Goal: Task Accomplishment & Management: Use online tool/utility

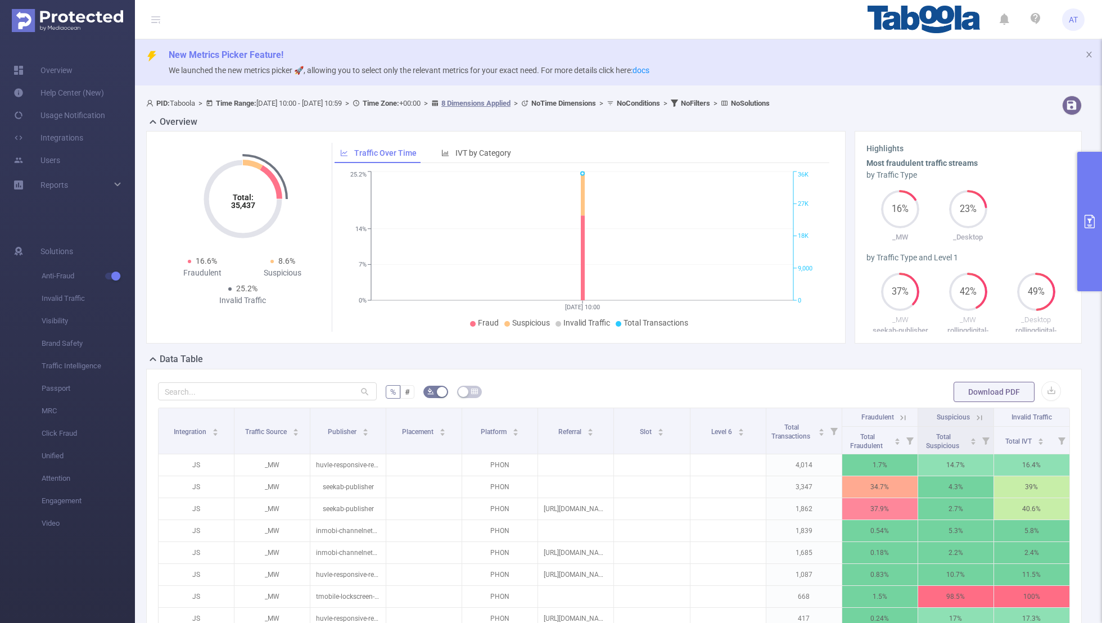
click at [1085, 214] on button "primary" at bounding box center [1089, 221] width 25 height 139
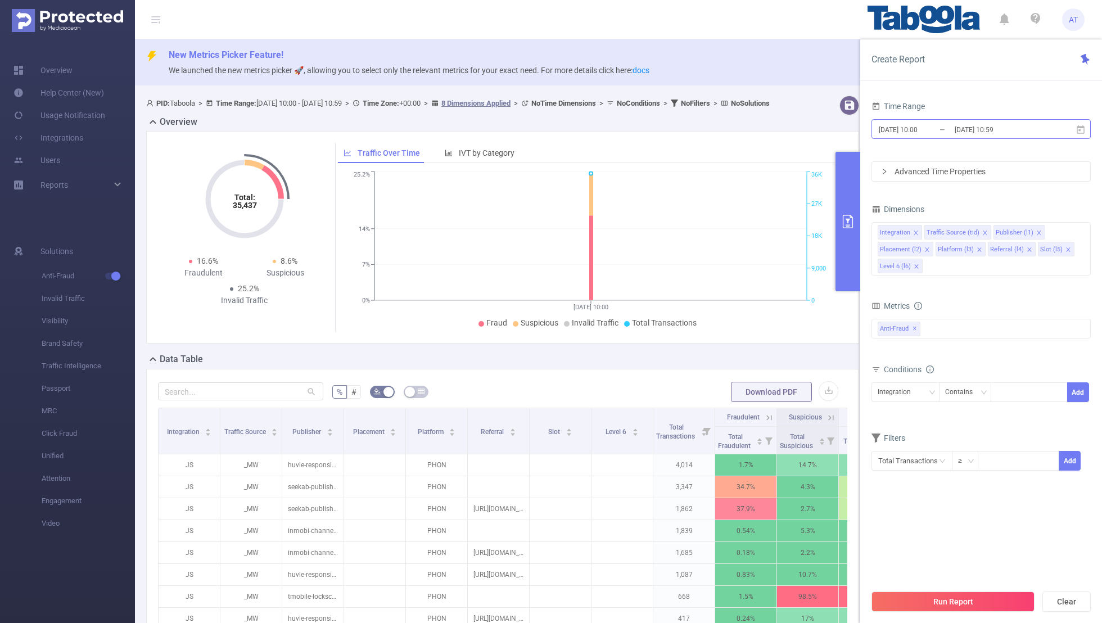
click at [927, 125] on input "[DATE] 10:00" at bounding box center [923, 129] width 91 height 15
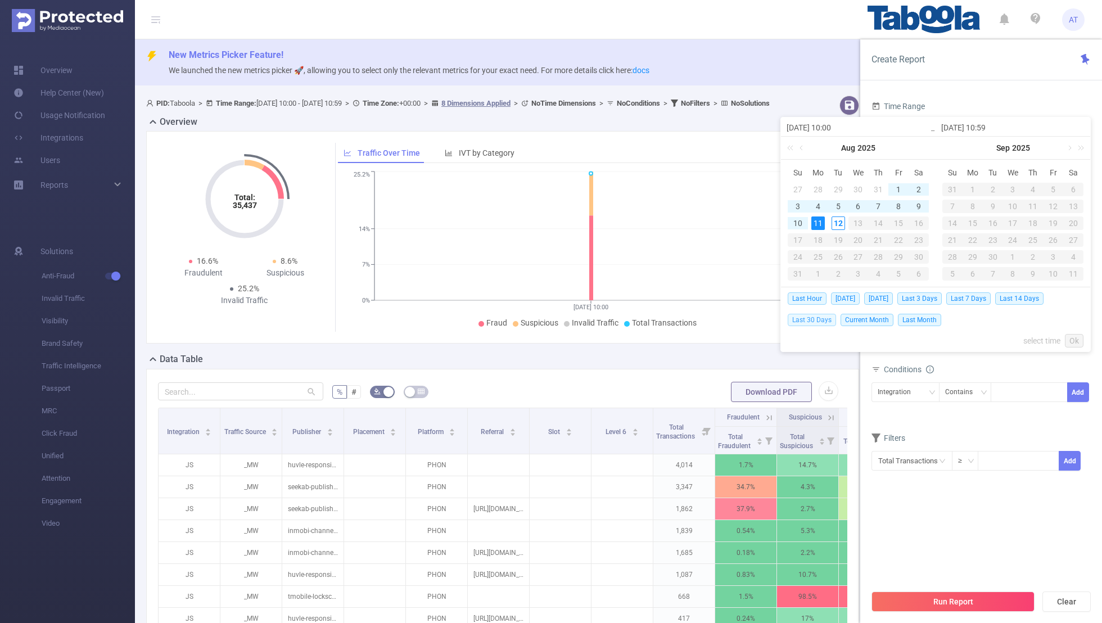
click at [805, 315] on span "Last 30 Days" at bounding box center [812, 320] width 48 height 12
type input "[DATE] 00:00"
type input "[DATE] 23:59"
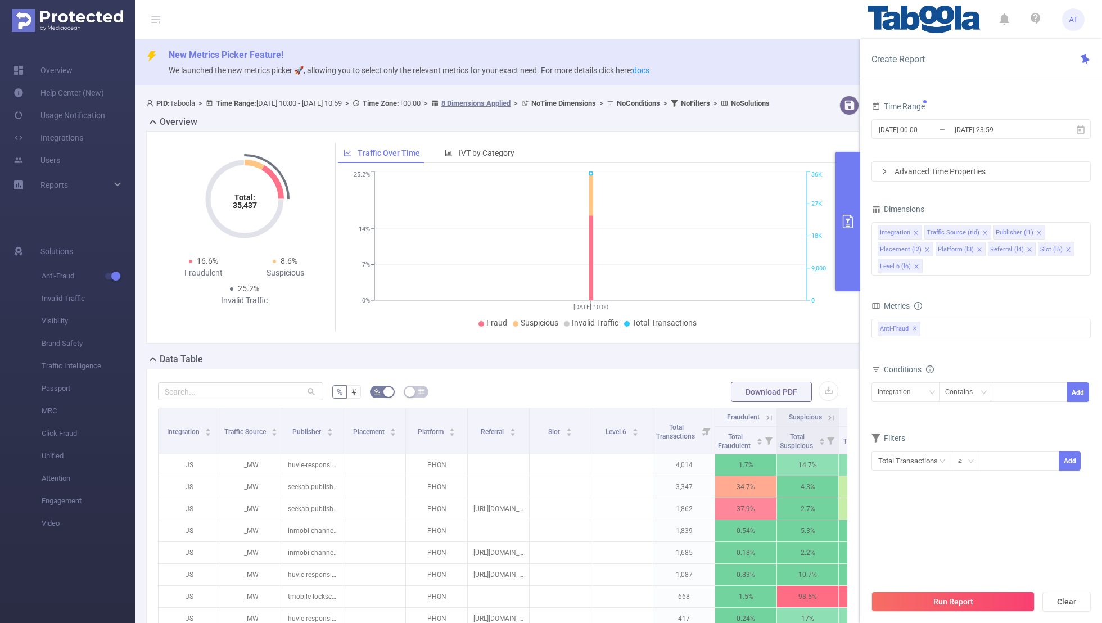
click at [963, 87] on div "Time Range [DATE] 00:00 _ [DATE] 23:59 Advanced Time Properties Dimensions Inte…" at bounding box center [981, 365] width 242 height 556
click at [915, 231] on icon "icon: close" at bounding box center [916, 233] width 6 height 6
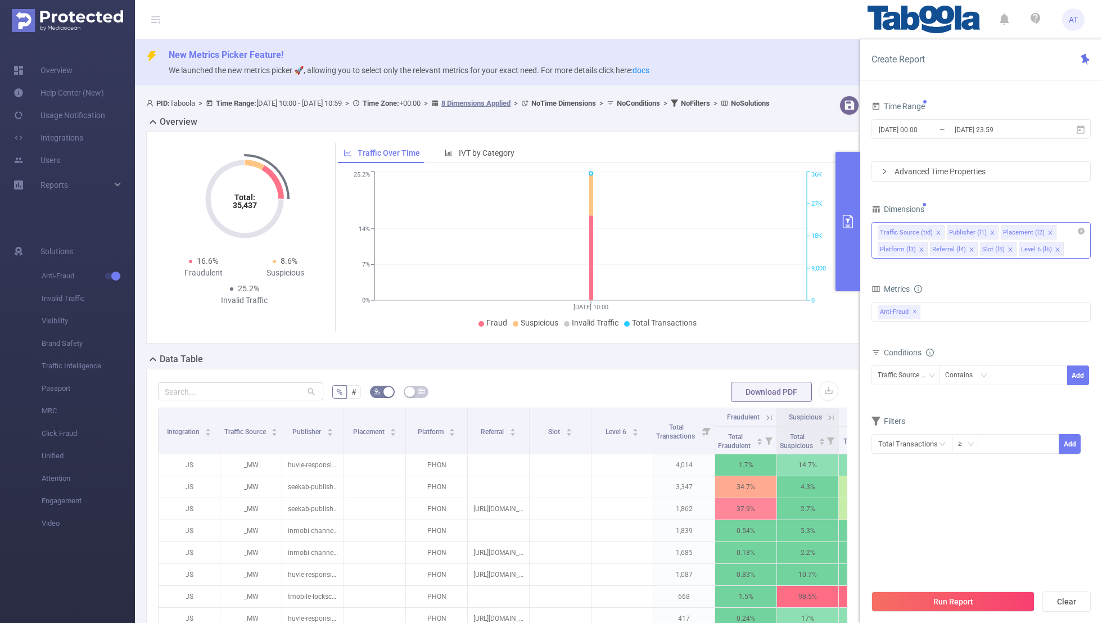
click at [936, 231] on icon "icon: close" at bounding box center [938, 233] width 4 height 4
click at [978, 231] on icon "icon: close" at bounding box center [981, 233] width 6 height 6
click at [973, 231] on icon "icon: close" at bounding box center [976, 233] width 6 height 6
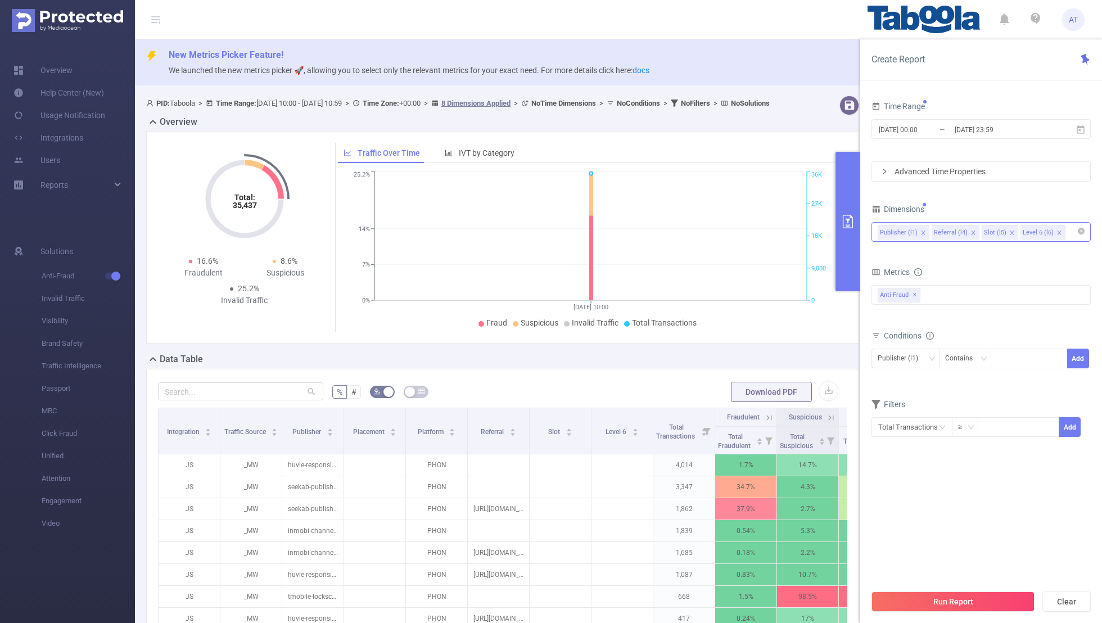
click at [971, 231] on icon "icon: close" at bounding box center [973, 233] width 4 height 4
click at [960, 232] on icon "icon: close" at bounding box center [962, 233] width 4 height 4
click at [992, 195] on div "Time Range [DATE] 00:00 _ [DATE] 23:59 Advanced Time Properties Dimensions Publ…" at bounding box center [980, 274] width 219 height 353
click at [1020, 364] on div at bounding box center [1029, 358] width 65 height 19
paste input "propelleradsltd-mobileapps"
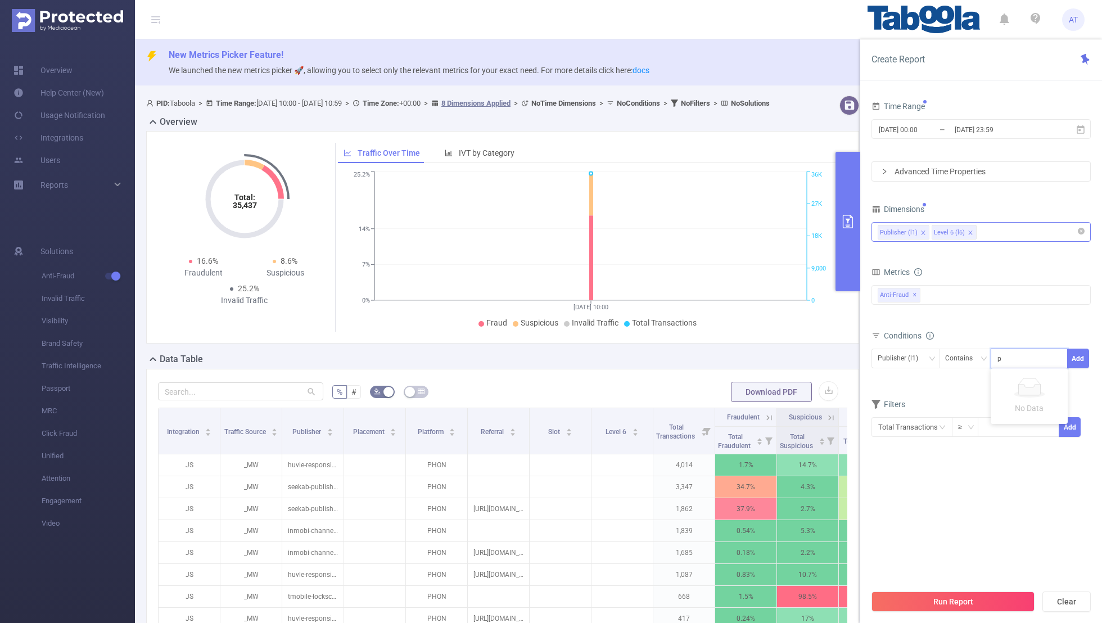
scroll to position [0, 18]
type input "propelleradsltd-mobileapps"
click at [1078, 355] on button "Add" at bounding box center [1078, 359] width 22 height 20
click at [990, 404] on form "Dimensions Publisher (l1) Level 6 (l6) Metrics Total Fraudulent Bot/Virus Hosti…" at bounding box center [980, 335] width 219 height 269
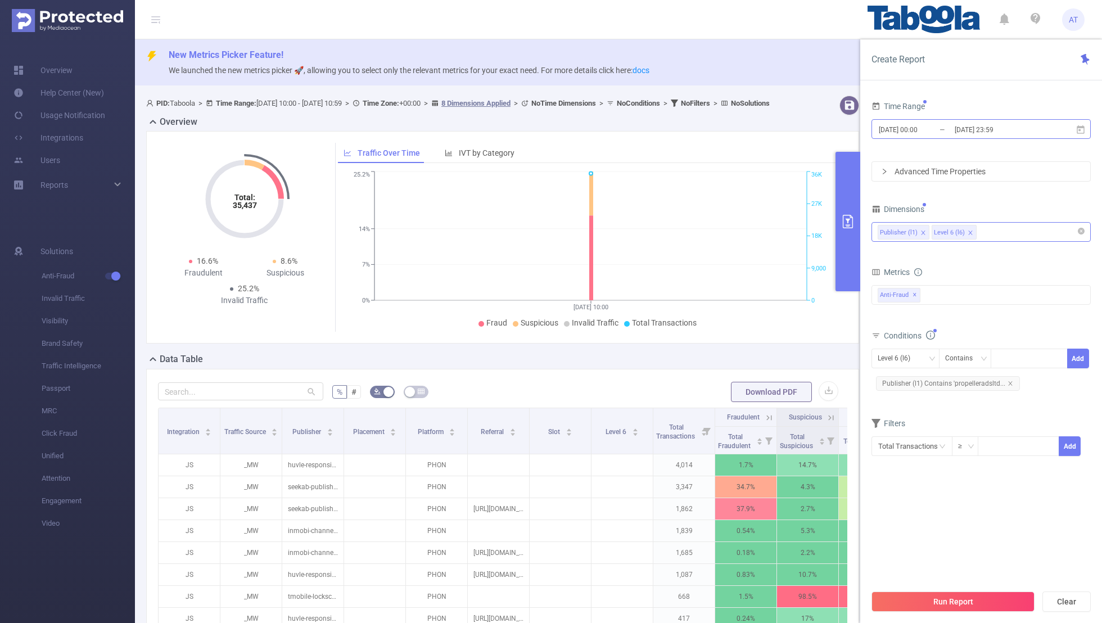
click at [913, 129] on input "[DATE] 00:00" at bounding box center [923, 129] width 91 height 15
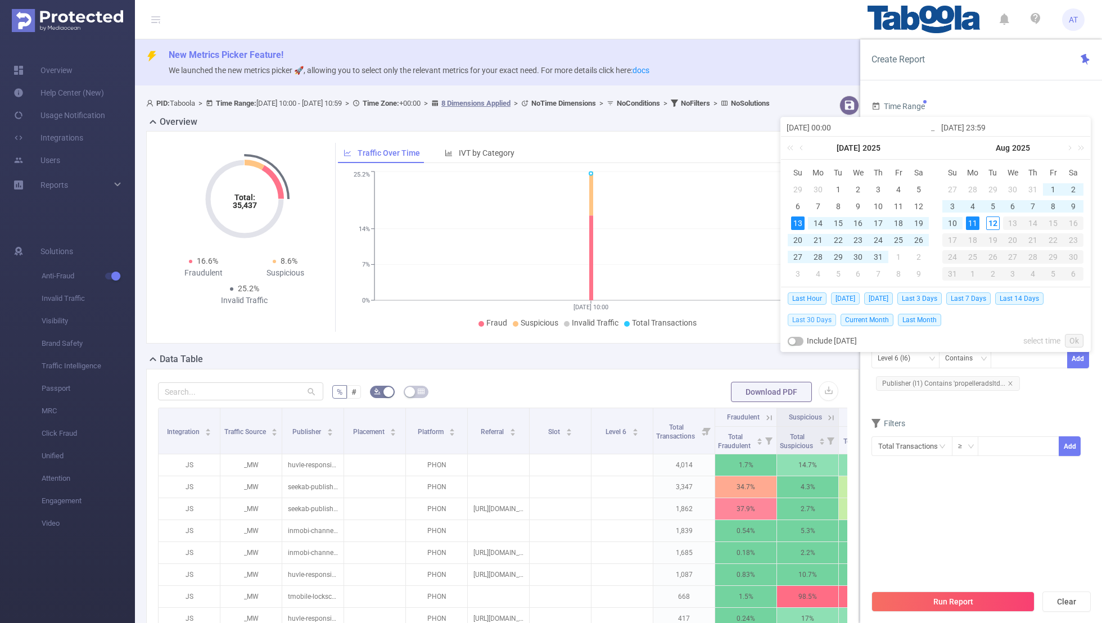
click at [809, 317] on span "Last 30 Days" at bounding box center [812, 320] width 48 height 12
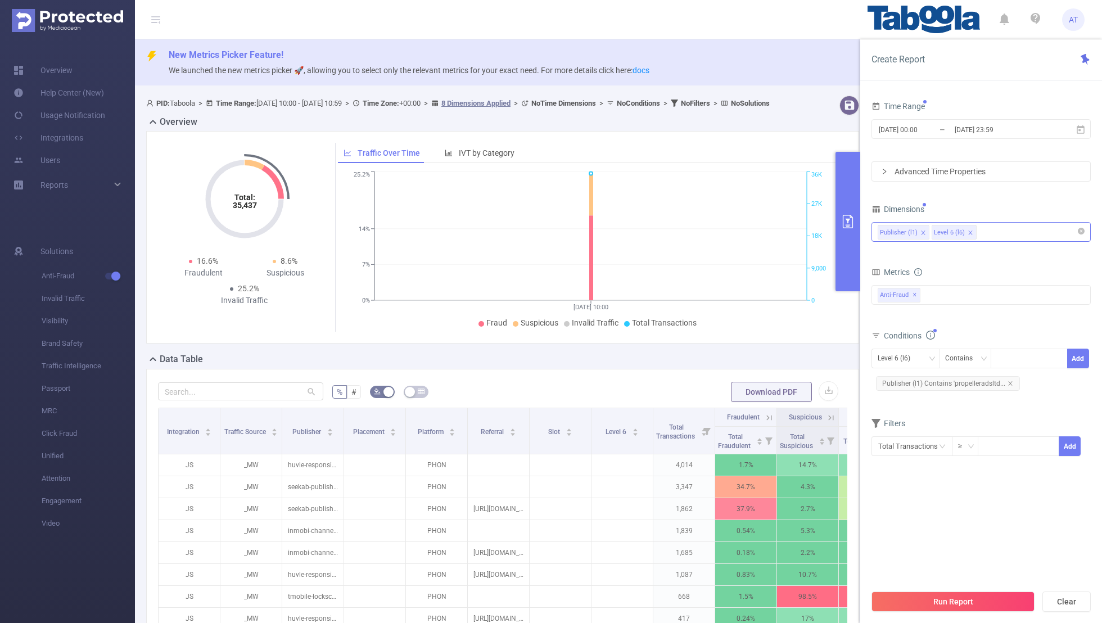
click at [937, 404] on form "Dimensions Publisher (l1) Level 6 (l6) Metrics Total Fraudulent Bot/Virus Hosti…" at bounding box center [980, 335] width 219 height 269
click at [949, 501] on section "Time Range [DATE] 00:00 _ [DATE] 23:59 Advanced Time Properties Dimensions Publ…" at bounding box center [980, 340] width 219 height 485
click at [946, 600] on button "Run Report" at bounding box center [952, 601] width 163 height 20
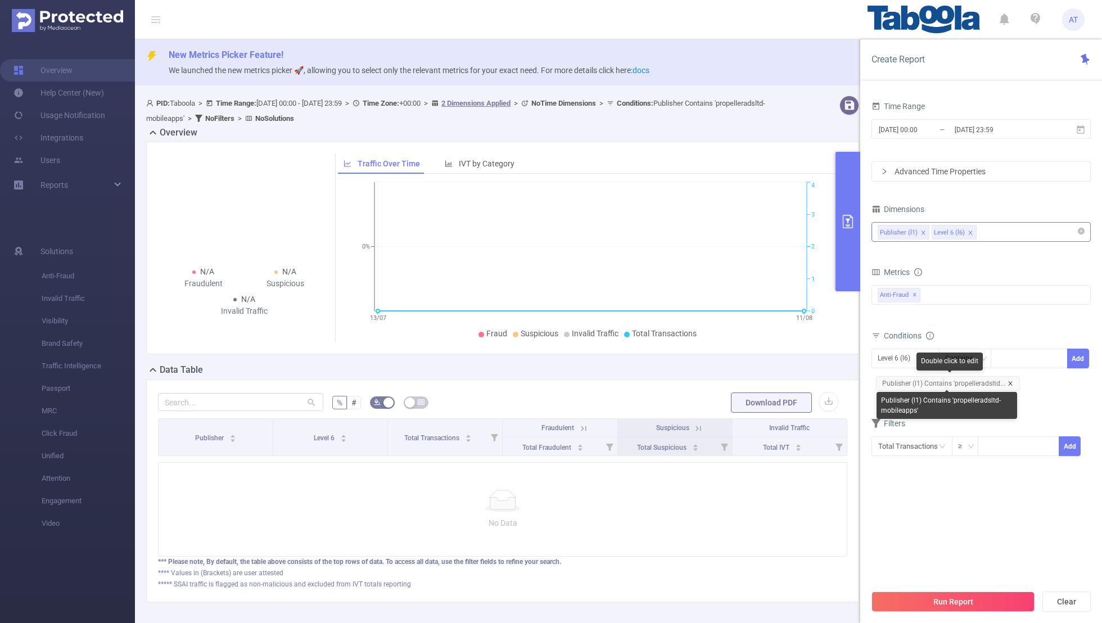
click at [1009, 381] on icon "icon: close" at bounding box center [1011, 384] width 6 height 6
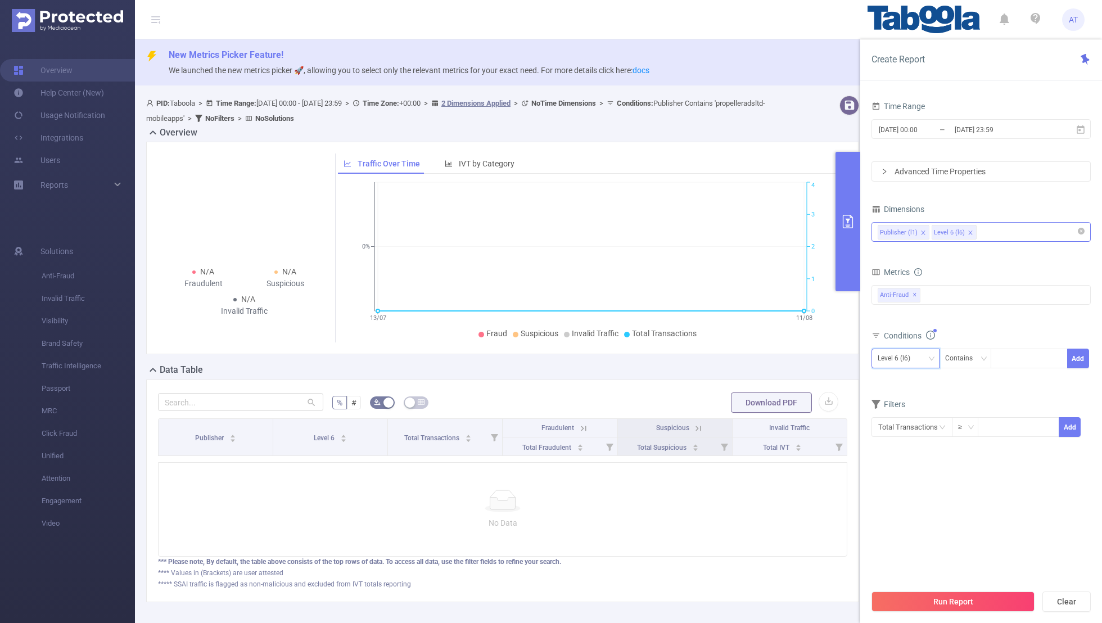
click at [921, 363] on div "Level 6 (l6)" at bounding box center [906, 358] width 56 height 19
click at [897, 374] on li "Publisher (l1)" at bounding box center [905, 380] width 68 height 18
click at [1011, 354] on div at bounding box center [1029, 358] width 65 height 19
paste input "informazione"
type input "informazione"
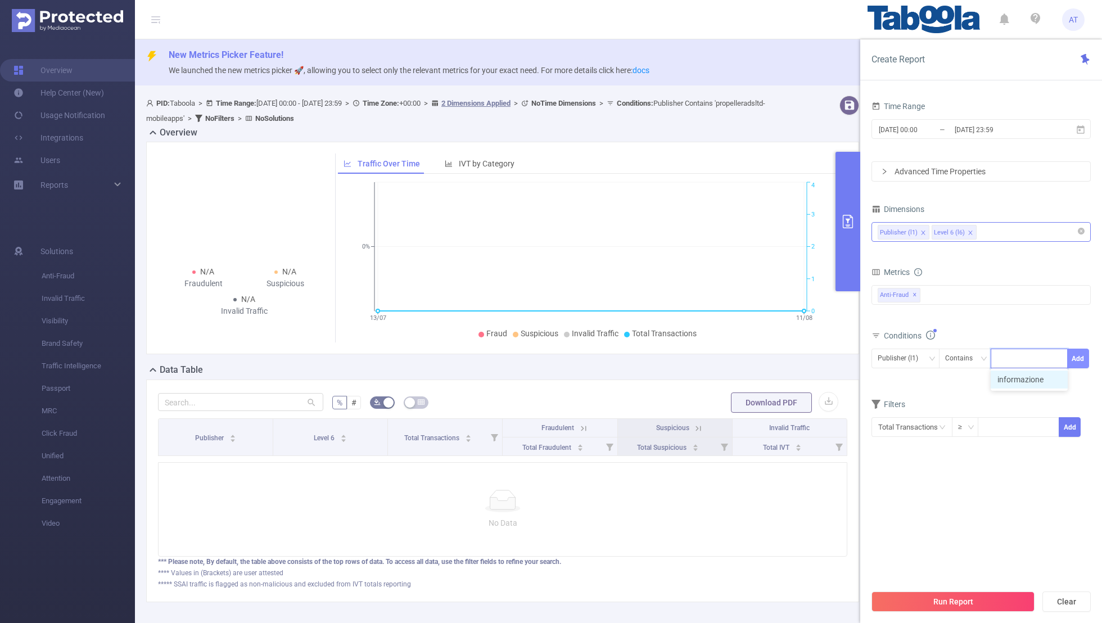
click at [1078, 355] on button "Add" at bounding box center [1078, 359] width 22 height 20
click at [955, 400] on form "Dimensions Publisher (l1) Level 6 (l6) Metrics Total Fraudulent Bot/Virus Hosti…" at bounding box center [980, 335] width 219 height 269
click at [925, 132] on input "[DATE] 00:00" at bounding box center [923, 129] width 91 height 15
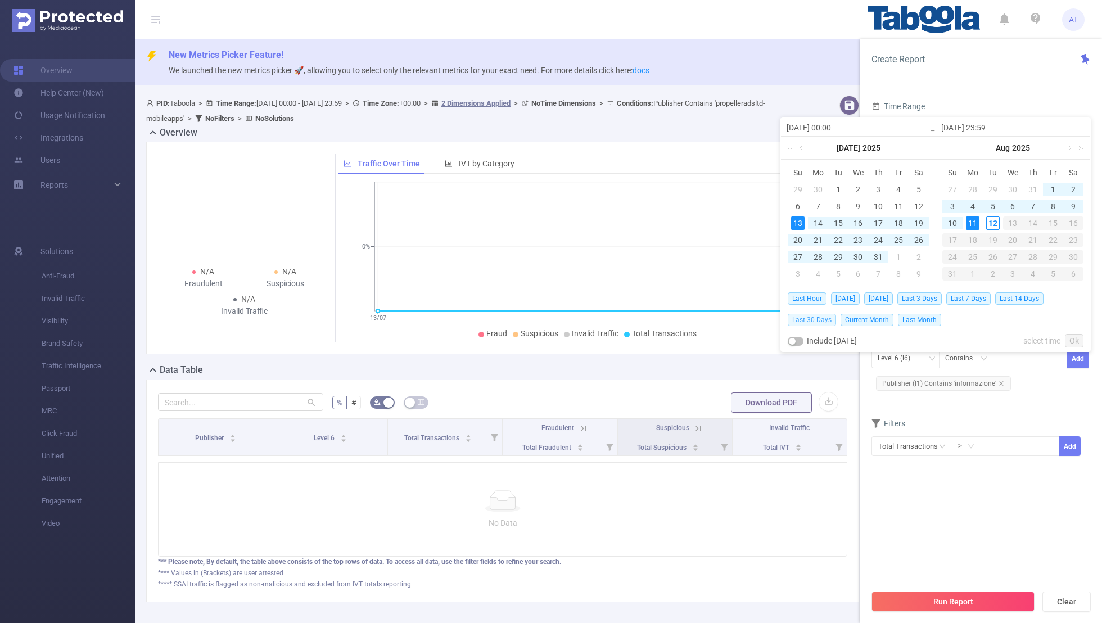
click at [805, 319] on span "Last 30 Days" at bounding box center [812, 320] width 48 height 12
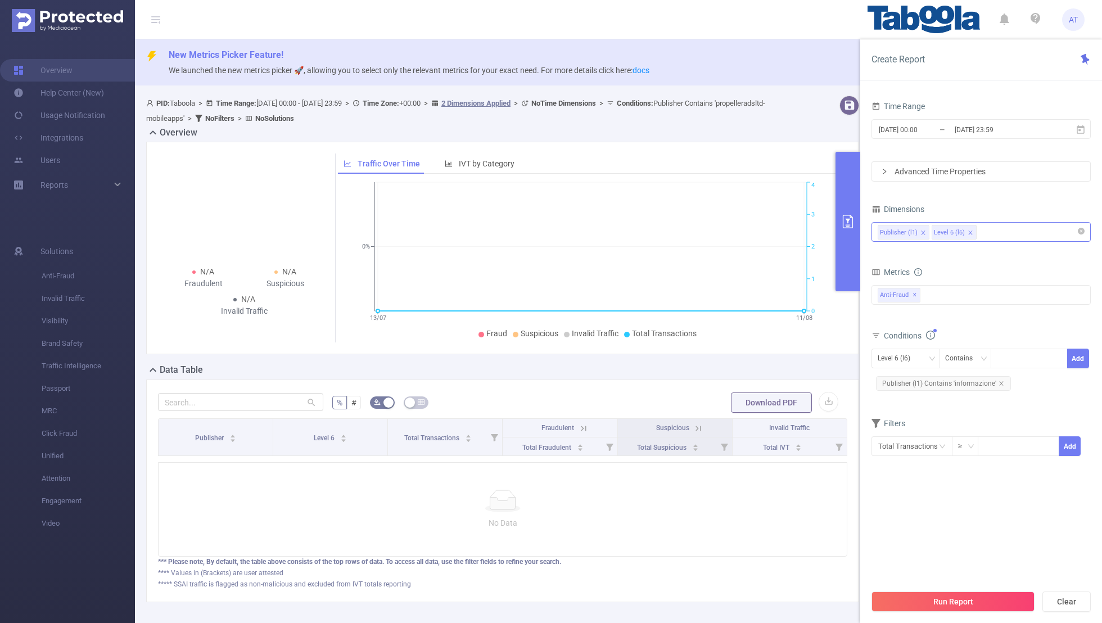
click at [915, 404] on form "Dimensions Publisher (l1) Level 6 (l6) Metrics Total Fraudulent Bot/Virus Hosti…" at bounding box center [980, 335] width 219 height 269
click at [893, 354] on div "Level 6 (l6)" at bounding box center [898, 358] width 40 height 19
click at [891, 373] on li "Publisher (l1)" at bounding box center [905, 380] width 68 height 18
click at [969, 398] on div "Conditions Publisher (l1) Contains Add Publisher (l1) Contains 'informazione'" at bounding box center [980, 365] width 219 height 74
click at [955, 600] on button "Run Report" at bounding box center [952, 601] width 163 height 20
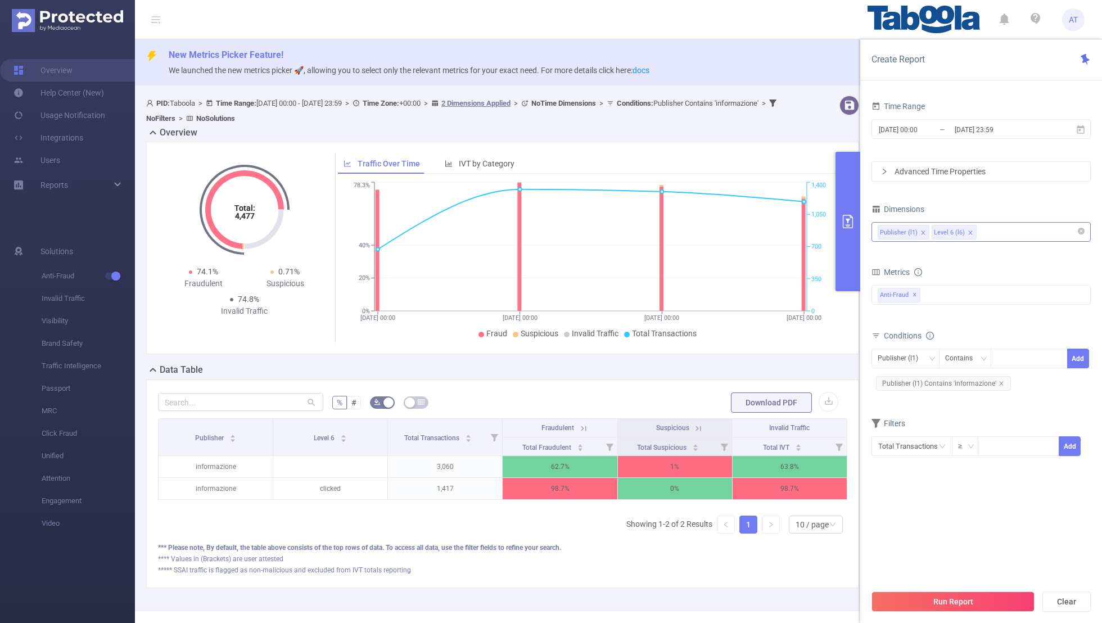
click at [845, 220] on icon "primary" at bounding box center [847, 221] width 13 height 13
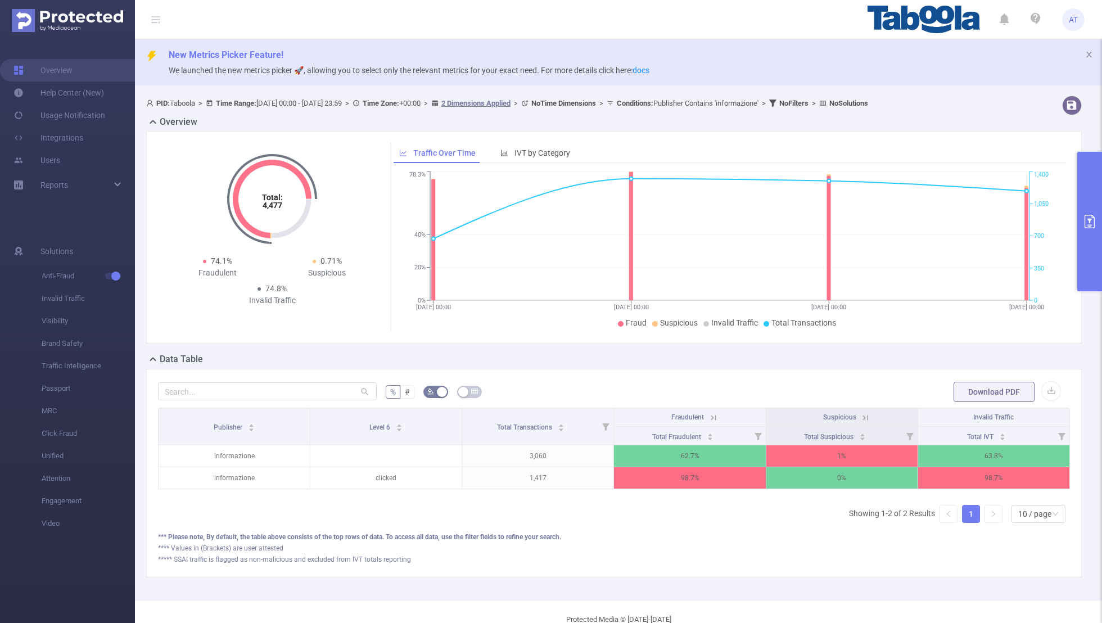
click at [710, 414] on icon at bounding box center [713, 418] width 10 height 10
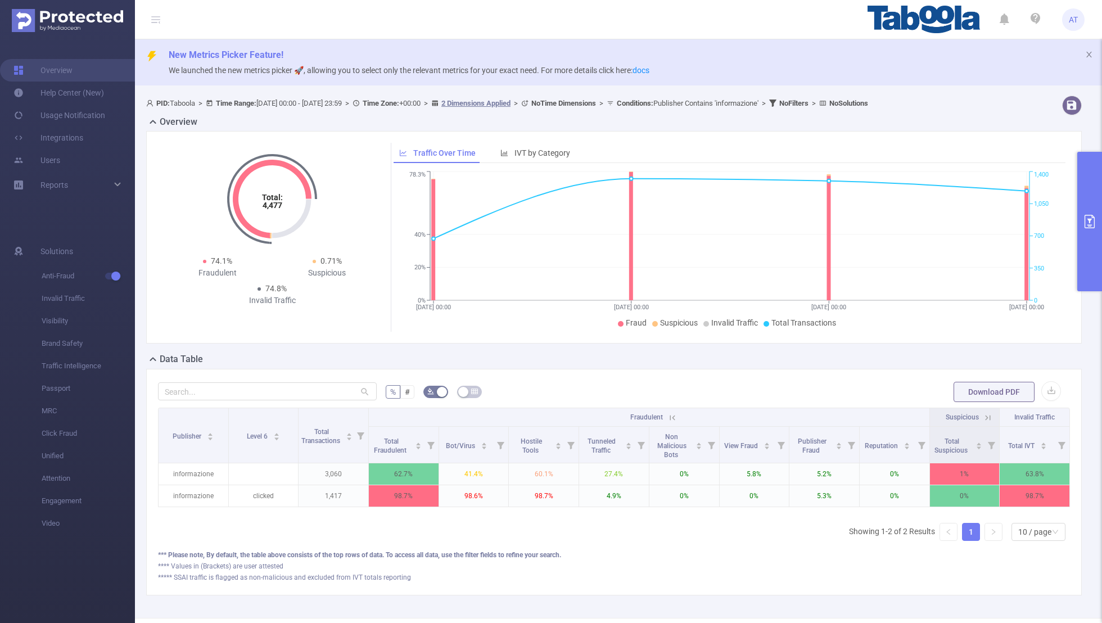
click at [1089, 233] on button "primary" at bounding box center [1089, 221] width 25 height 139
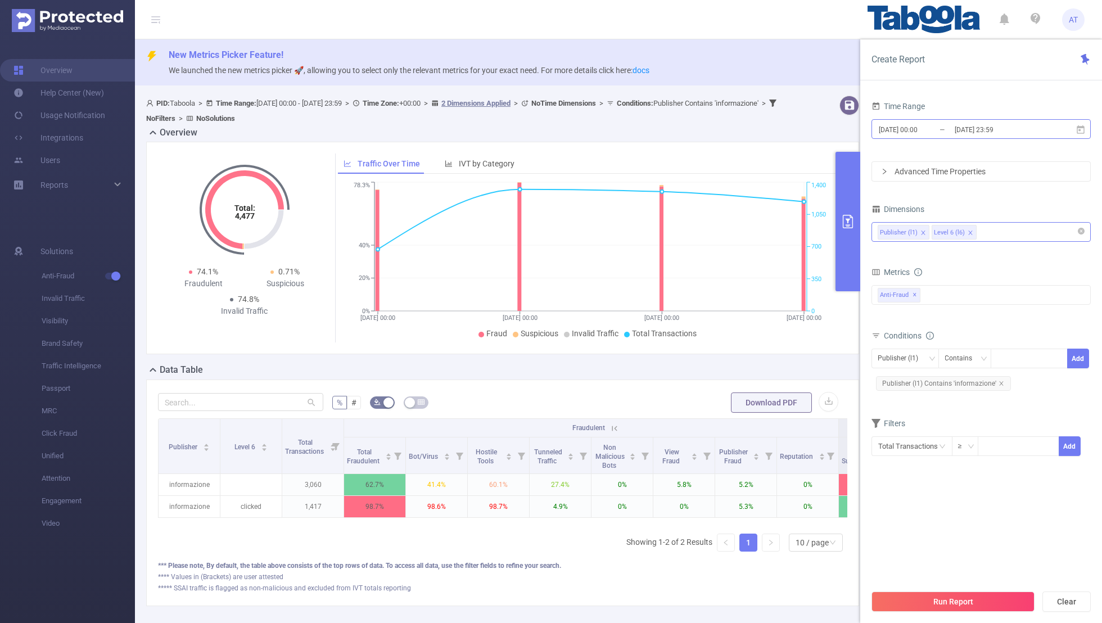
click at [962, 128] on input "[DATE] 23:59" at bounding box center [999, 129] width 91 height 15
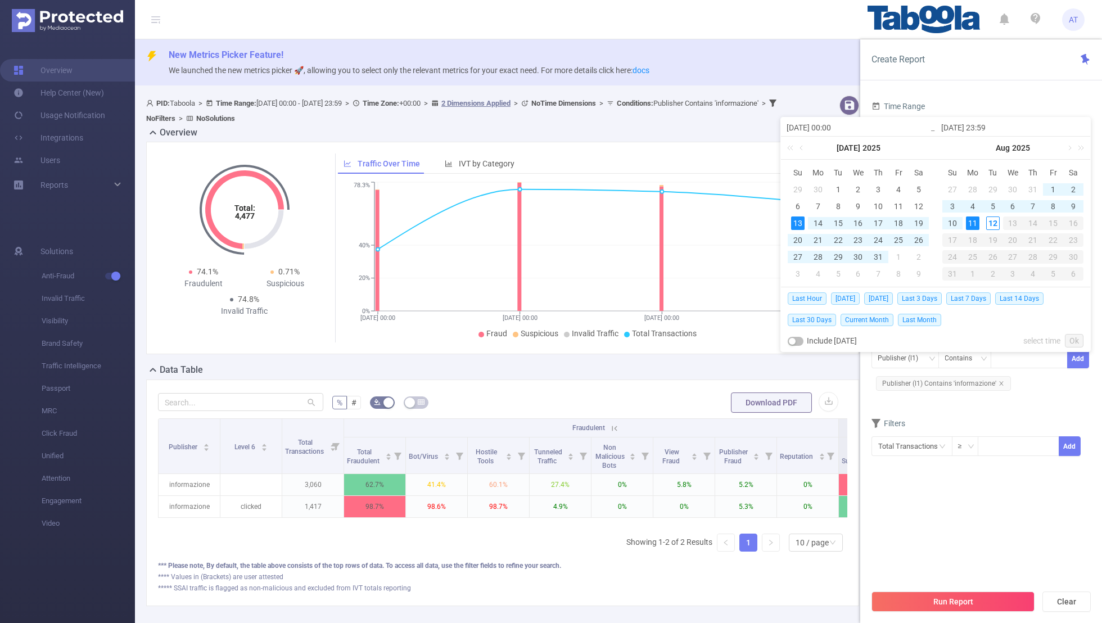
click at [997, 100] on div "Time Range" at bounding box center [980, 107] width 219 height 19
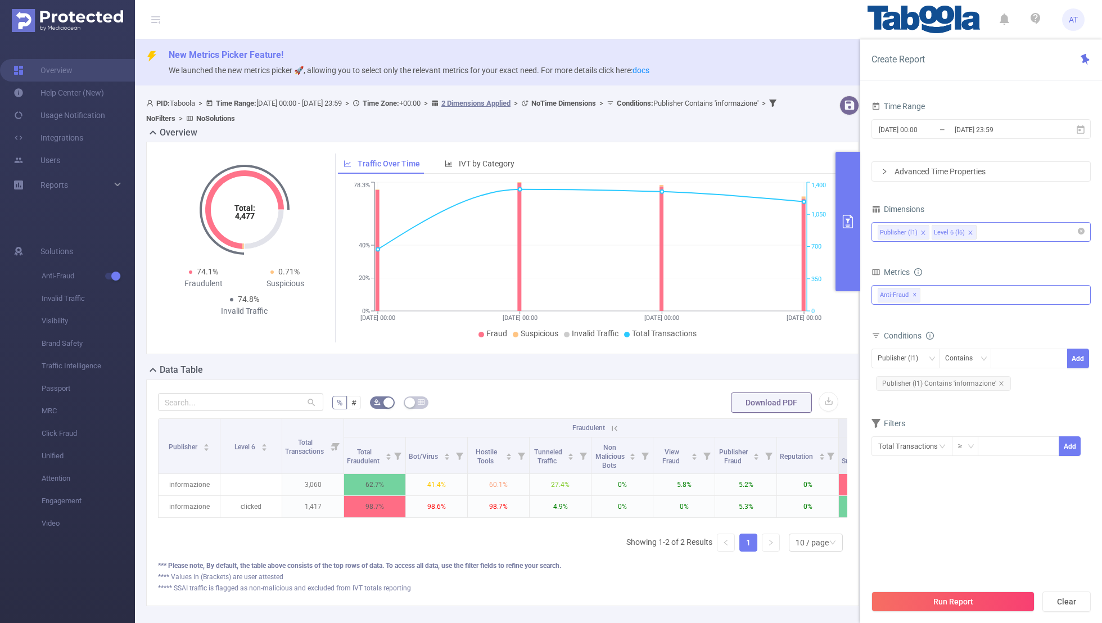
click at [914, 295] on span "✕" at bounding box center [915, 294] width 4 height 13
click at [913, 288] on div at bounding box center [980, 294] width 219 height 18
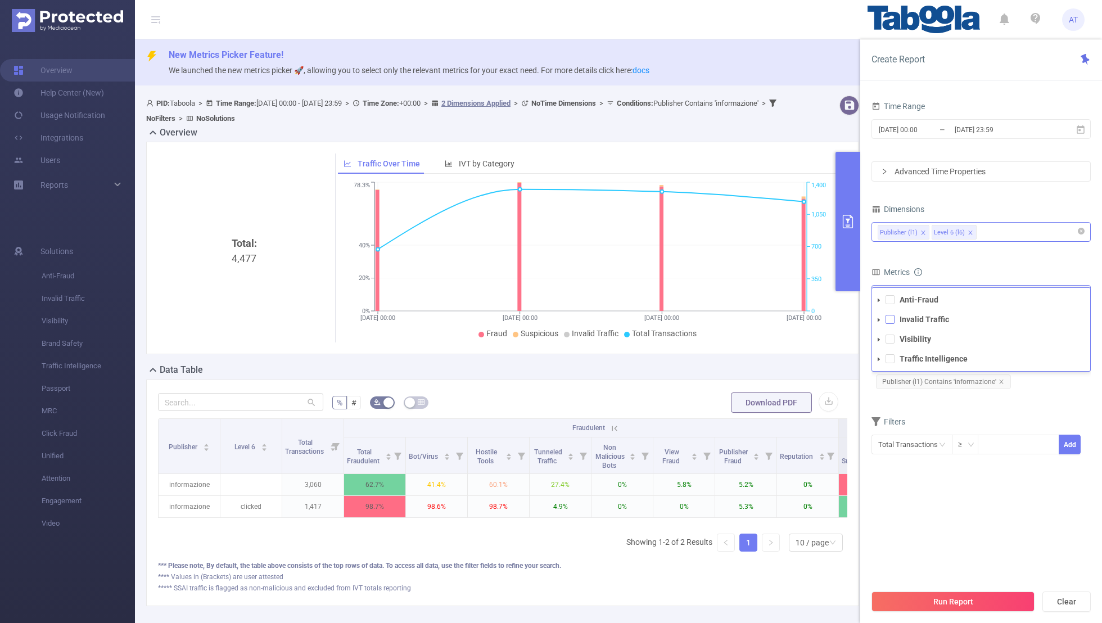
click at [891, 316] on span at bounding box center [890, 319] width 9 height 9
click at [985, 246] on div "Dimensions Publisher (l1) Level 6 (l6)" at bounding box center [980, 225] width 219 height 49
click at [942, 603] on button "Run Report" at bounding box center [952, 601] width 163 height 20
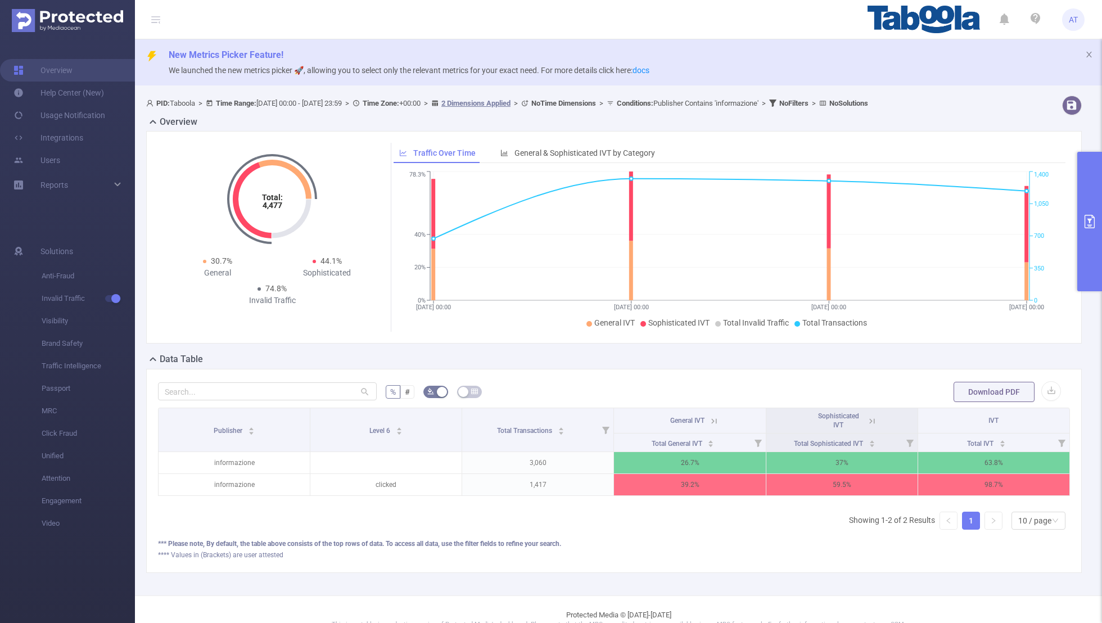
click at [871, 419] on icon at bounding box center [872, 421] width 10 height 10
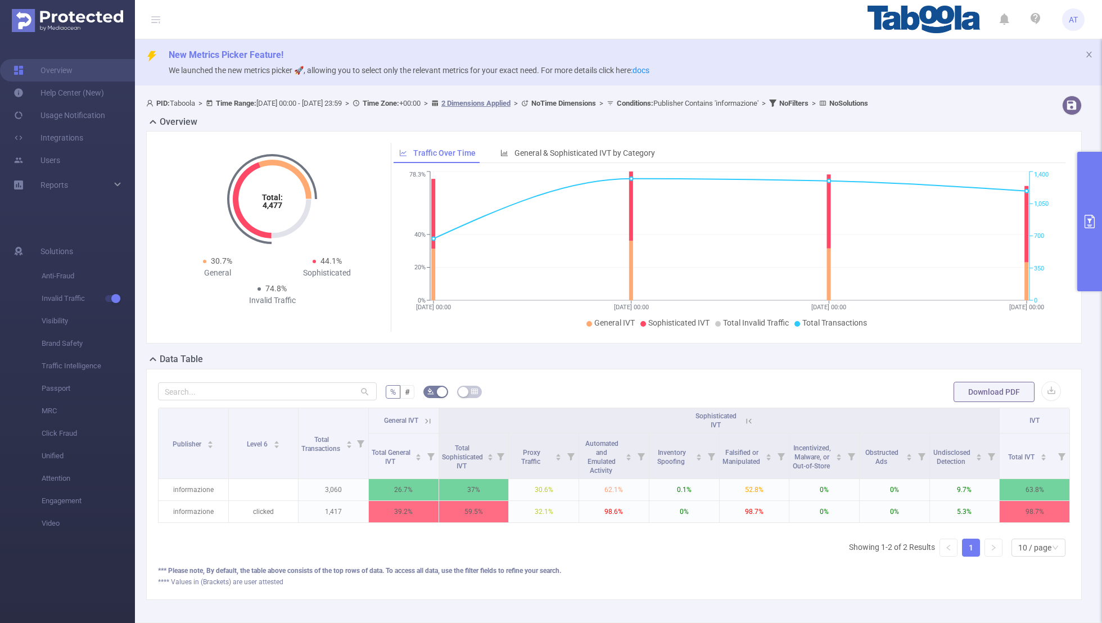
click at [429, 419] on icon at bounding box center [428, 421] width 10 height 10
